Goal: Navigation & Orientation: Find specific page/section

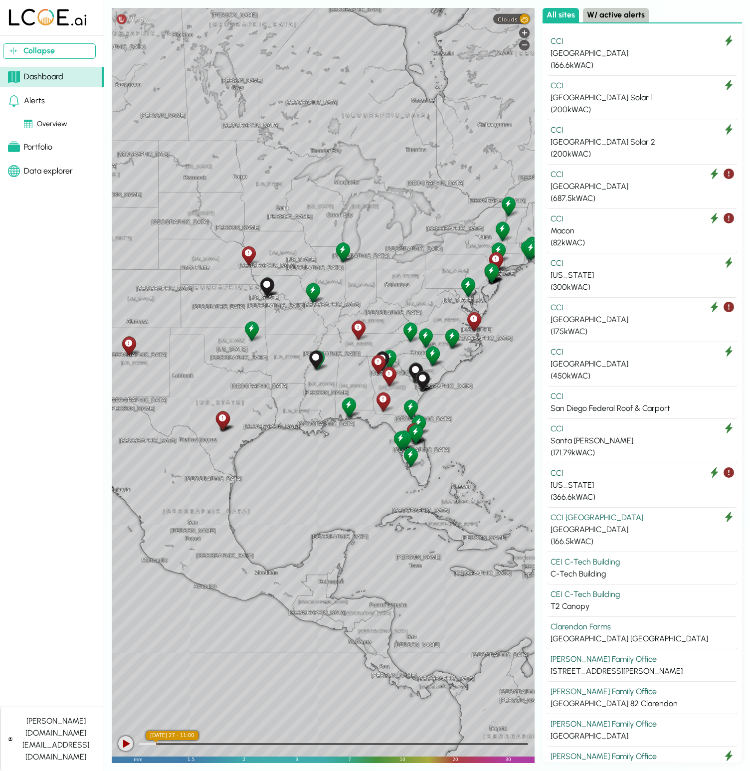
drag, startPoint x: 297, startPoint y: 394, endPoint x: 356, endPoint y: 388, distance: 59.6
click at [356, 388] on div "[US_STATE] [GEOGRAPHIC_DATA] [US_STATE] [US_STATE] [US_STATE] [GEOGRAPHIC_DATA]…" at bounding box center [323, 385] width 423 height 755
click at [638, 59] on div "[GEOGRAPHIC_DATA]" at bounding box center [641, 53] width 183 height 12
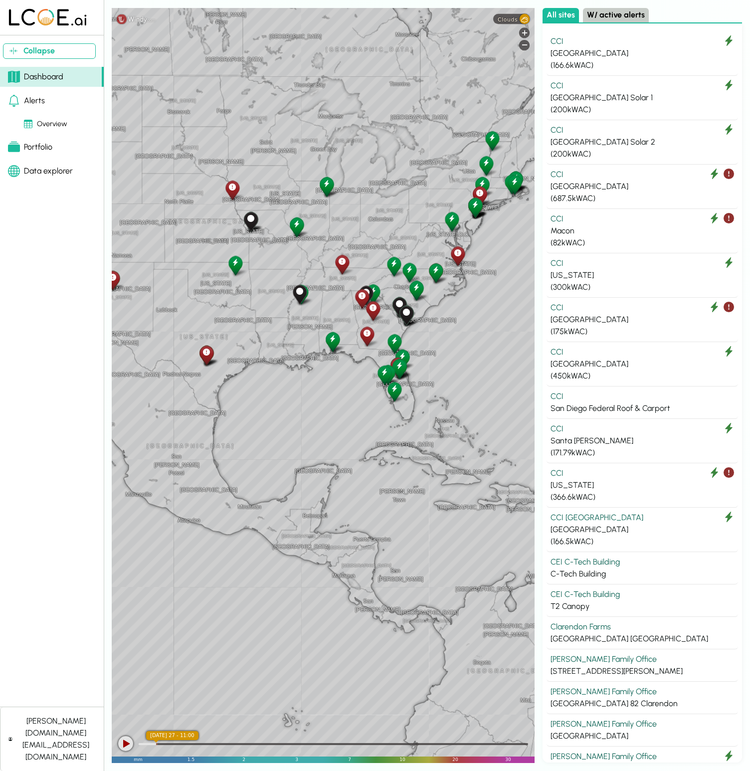
drag, startPoint x: 403, startPoint y: 363, endPoint x: 283, endPoint y: 287, distance: 141.6
click at [283, 287] on div "[US_STATE] [GEOGRAPHIC_DATA] [US_STATE] [US_STATE] [US_STATE] [GEOGRAPHIC_DATA]…" at bounding box center [323, 385] width 423 height 755
click at [49, 106] on link "Alerts" at bounding box center [52, 101] width 104 height 20
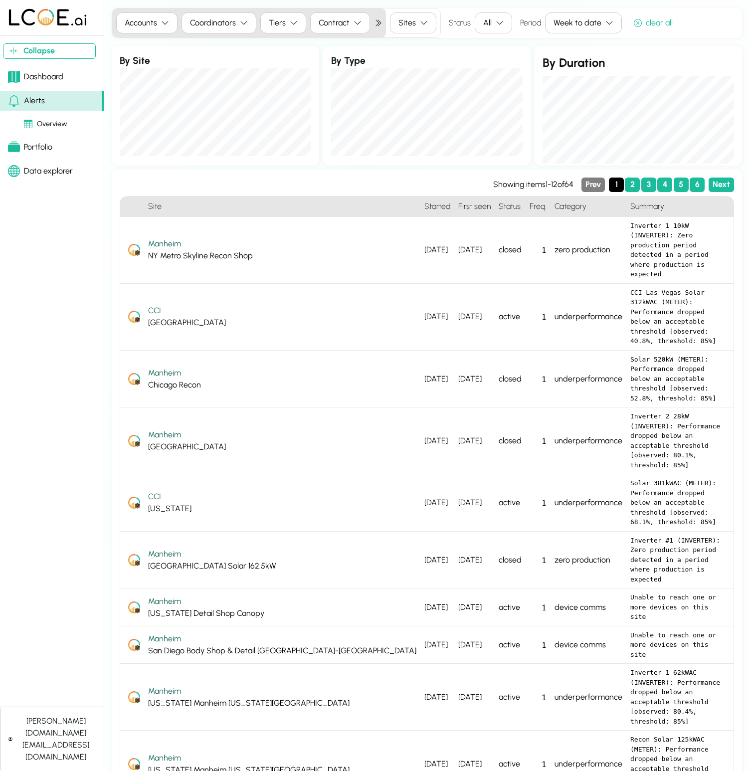
click at [60, 83] on link "Dashboard" at bounding box center [52, 77] width 104 height 20
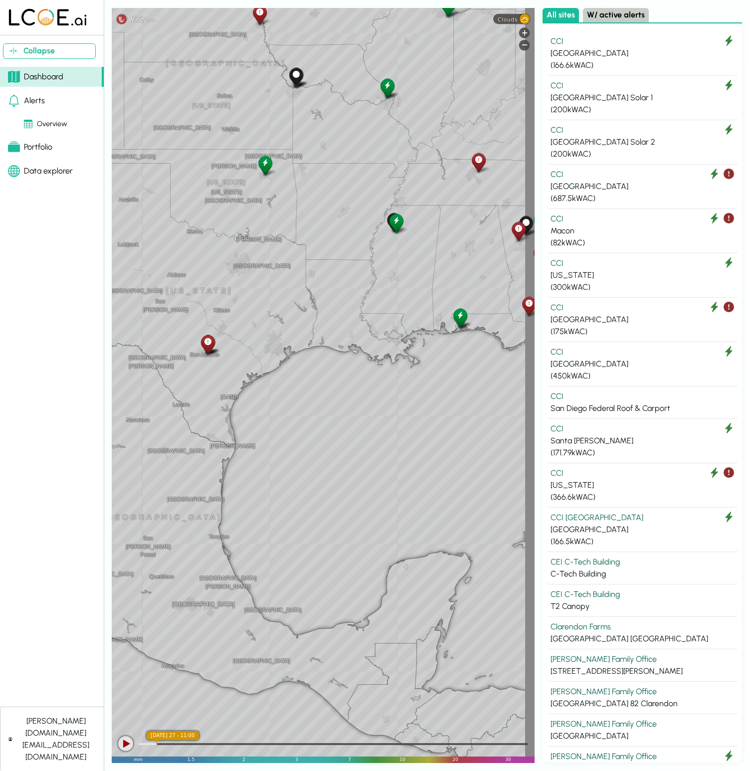
drag, startPoint x: 388, startPoint y: 387, endPoint x: 130, endPoint y: 458, distance: 268.2
click at [111, 467] on div "Collapse Dashboard Alerts Overview Portfolio Data explorer [PERSON_NAME][DOMAIN…" at bounding box center [375, 385] width 750 height 771
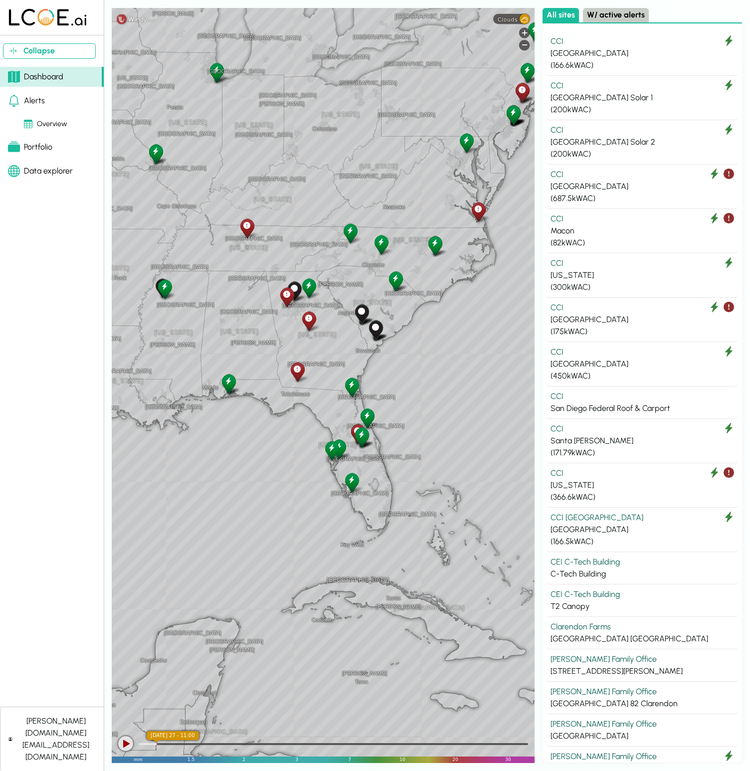
drag, startPoint x: 381, startPoint y: 369, endPoint x: 104, endPoint y: 485, distance: 300.3
click at [105, 482] on div "Collapse Dashboard Alerts Overview Portfolio Data explorer [PERSON_NAME][DOMAIN…" at bounding box center [375, 385] width 750 height 771
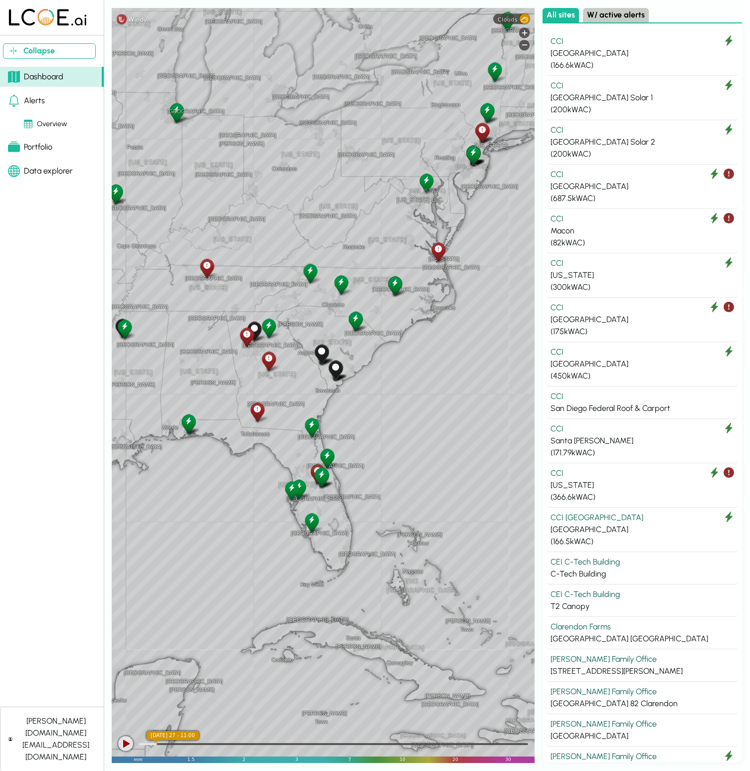
click at [48, 146] on div "Portfolio" at bounding box center [30, 147] width 44 height 12
